Goal: Navigation & Orientation: Understand site structure

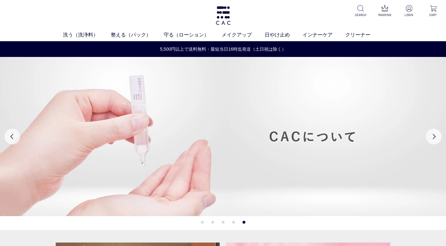
drag, startPoint x: 8, startPoint y: 13, endPoint x: 102, endPoint y: 20, distance: 94.8
click at [8, 13] on div "洗う（洗浄料） 液体洗浄料 パウダー洗浄料 泡洗顔料 グッズ 整える（パック） フェイスパック ヘアパック 守る（ローション） 保湿化粧水 柔軟化粧水 美容液…" at bounding box center [223, 20] width 446 height 41
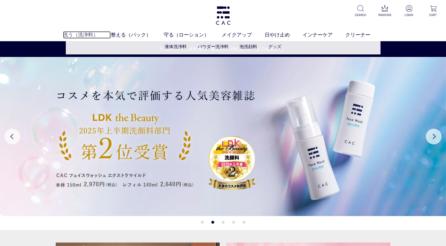
click at [75, 35] on link "洗う（洗浄料）" at bounding box center [87, 35] width 48 height 8
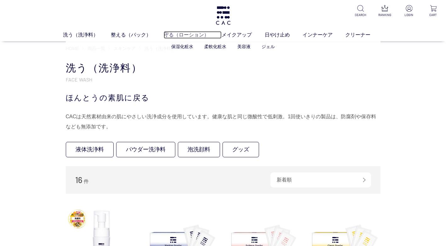
click at [190, 35] on link "守る（ローション）" at bounding box center [193, 35] width 58 height 8
